Goal: Check status: Check status

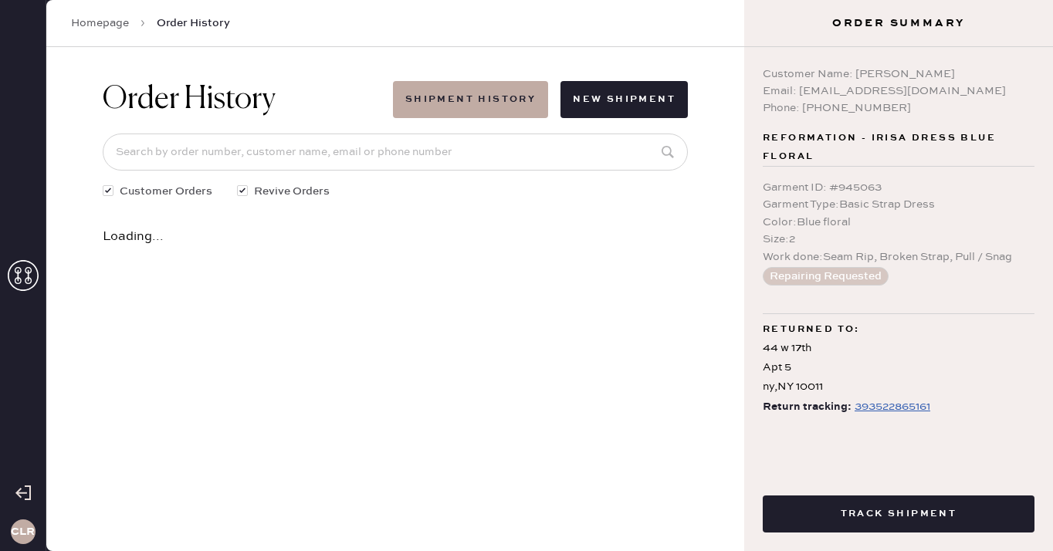
click at [25, 275] on icon at bounding box center [23, 275] width 31 height 31
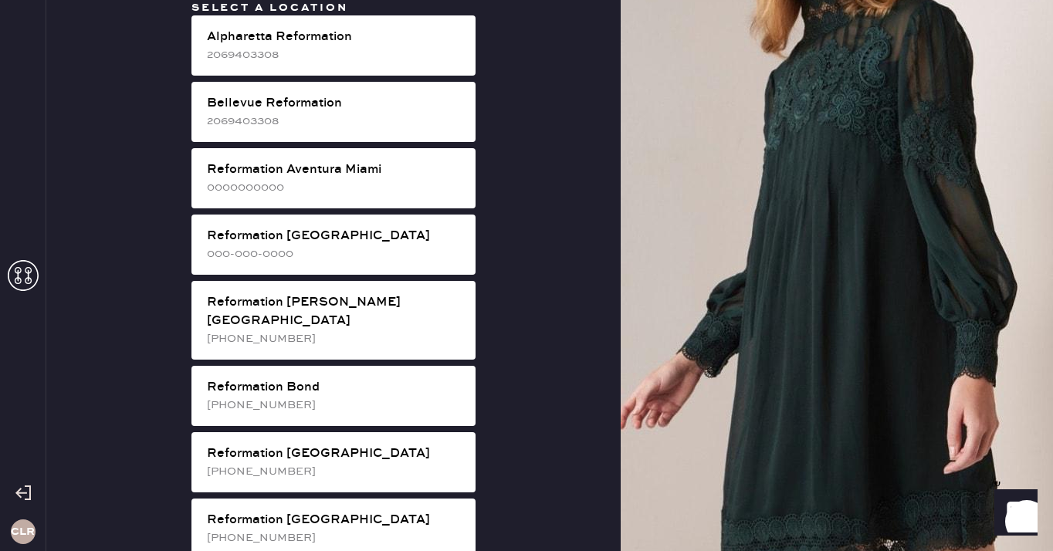
click at [15, 279] on icon at bounding box center [23, 275] width 31 height 31
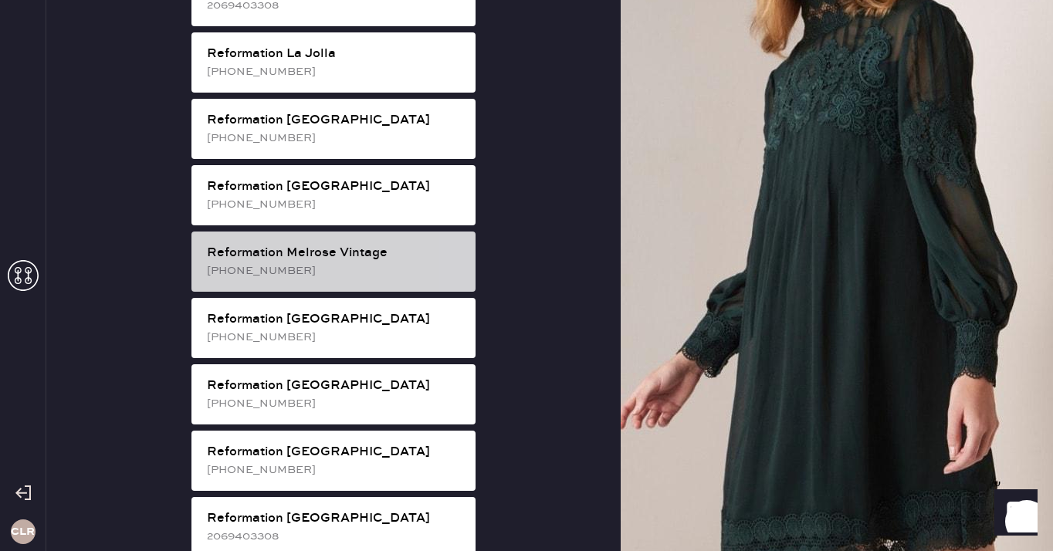
scroll to position [1557, 0]
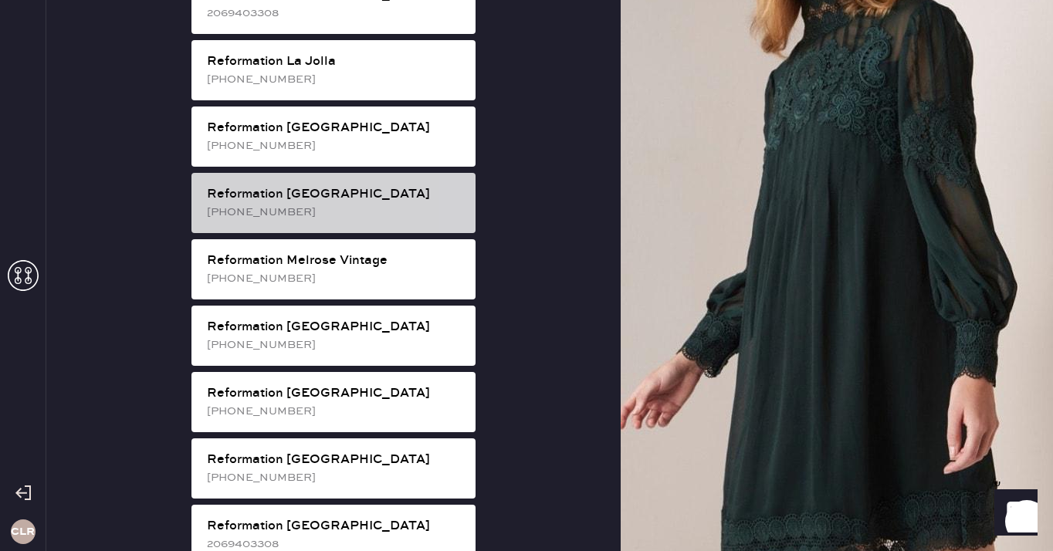
click at [358, 204] on div "[PHONE_NUMBER]" at bounding box center [335, 212] width 256 height 17
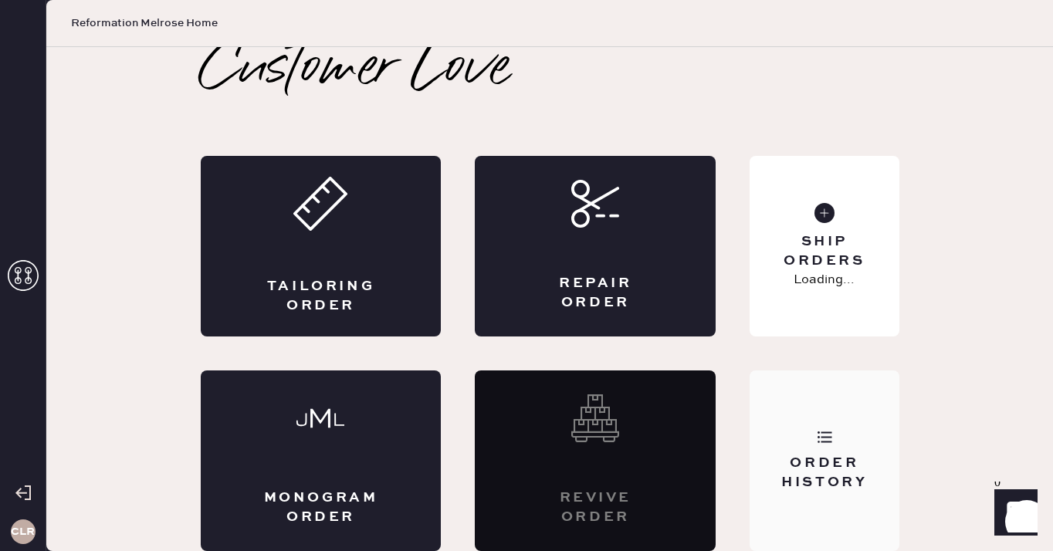
click at [855, 481] on div "Order History" at bounding box center [824, 473] width 124 height 39
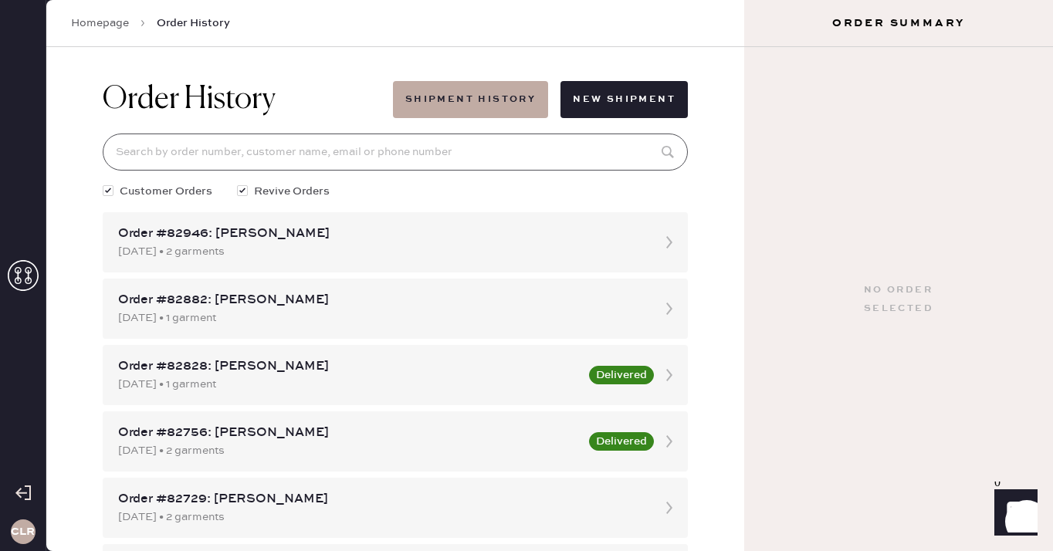
click at [435, 147] on input at bounding box center [395, 152] width 585 height 37
paste input "83174"
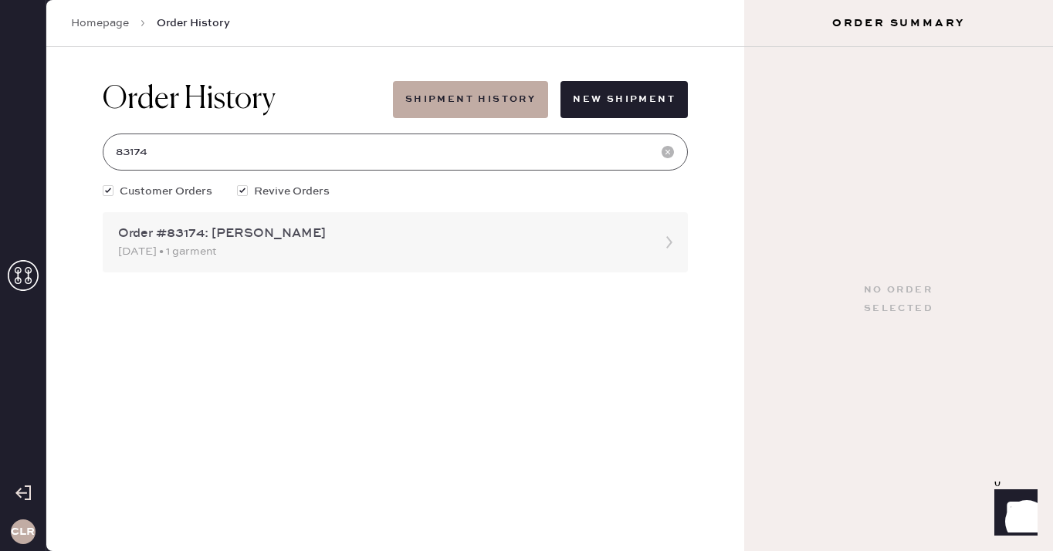
type input "83174"
click at [221, 240] on div "Order #83174: [PERSON_NAME]" at bounding box center [381, 234] width 526 height 19
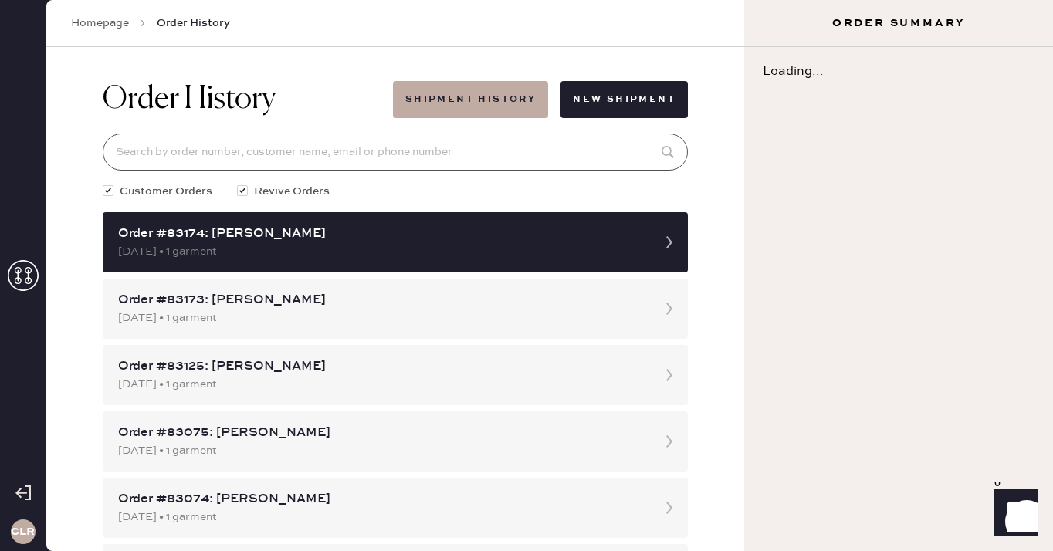
click at [253, 137] on input at bounding box center [395, 152] width 585 height 37
paste input "83174"
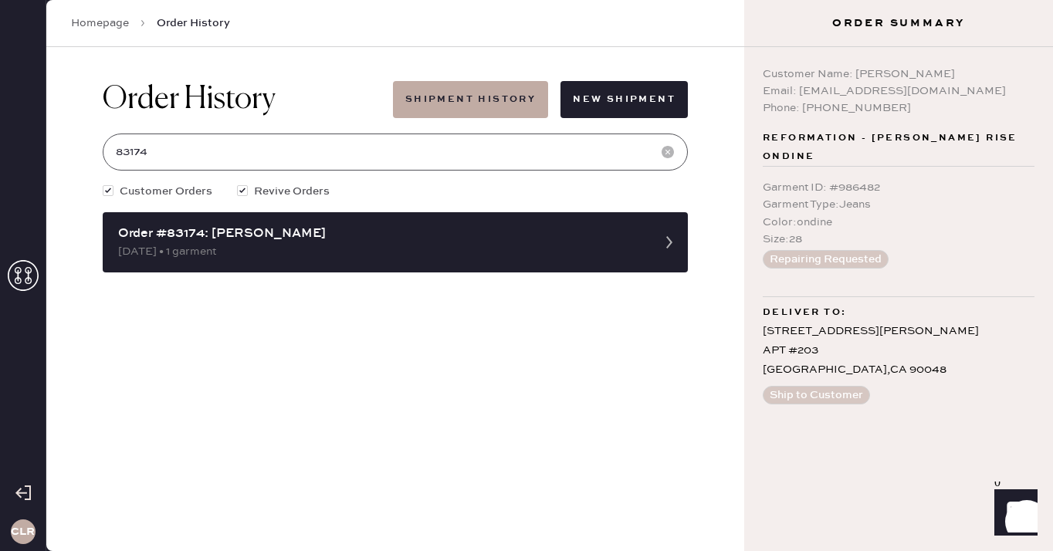
type input "83174"
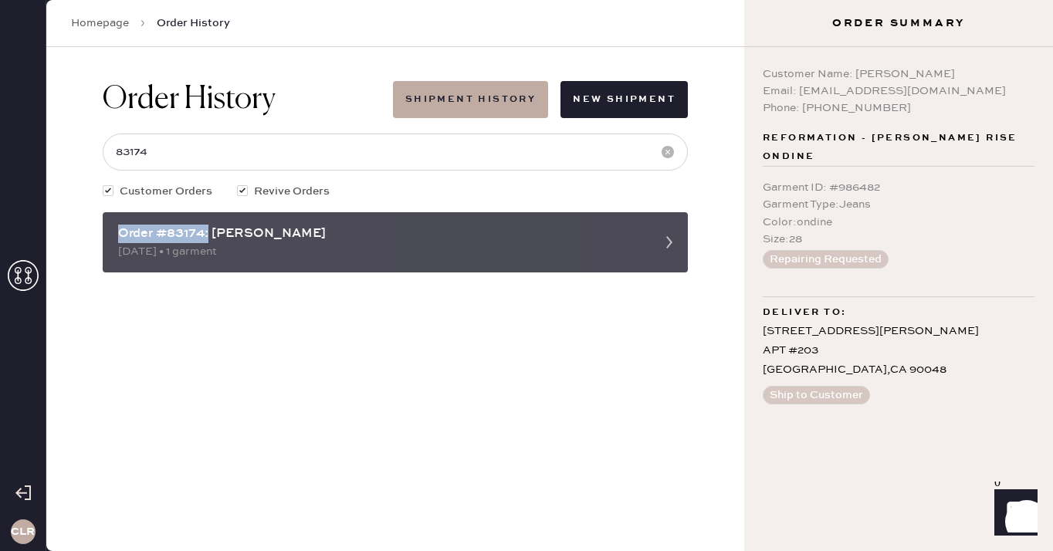
drag, startPoint x: 207, startPoint y: 235, endPoint x: 113, endPoint y: 235, distance: 94.2
click at [113, 235] on div "Order #83174: [PERSON_NAME] [DATE] • 1 garment" at bounding box center [395, 242] width 585 height 60
copy div "Order #83174:"
